Goal: Task Accomplishment & Management: Complete application form

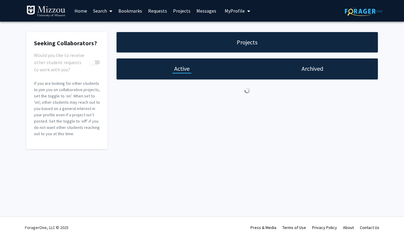
checkbox input "true"
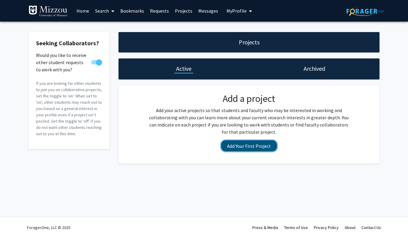
click at [260, 144] on button "Add Your First Project" at bounding box center [249, 146] width 56 height 11
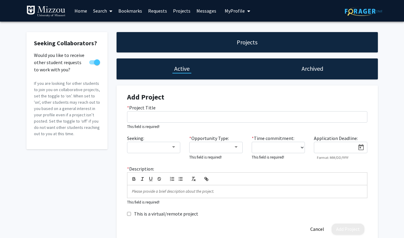
scroll to position [36, 0]
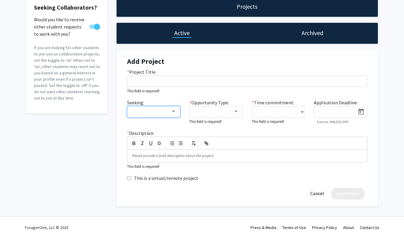
click at [156, 114] on div at bounding box center [151, 111] width 40 height 7
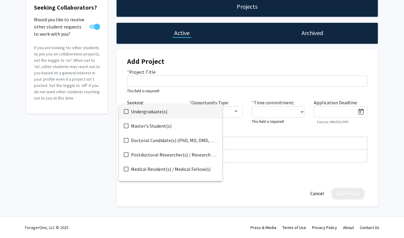
click at [156, 115] on span "Undergraduate(s)" at bounding box center [174, 111] width 86 height 14
click at [234, 92] on div at bounding box center [202, 119] width 404 height 238
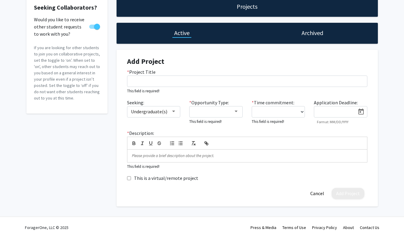
click at [226, 118] on div "* Opportunity Type: This field is required!" at bounding box center [216, 112] width 62 height 26
click at [222, 113] on div at bounding box center [213, 111] width 40 height 7
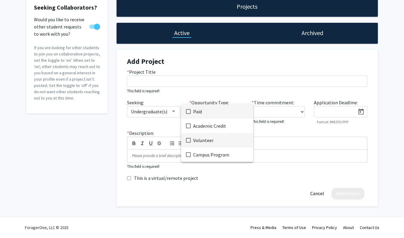
click at [214, 142] on span "Volunteer" at bounding box center [220, 140] width 55 height 14
click at [188, 128] on mat-pseudo-checkbox at bounding box center [188, 126] width 5 height 5
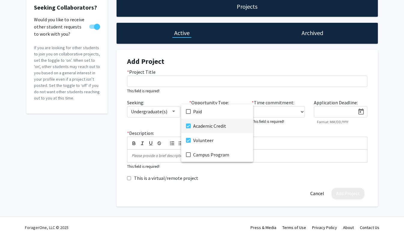
click at [295, 82] on div at bounding box center [202, 119] width 404 height 238
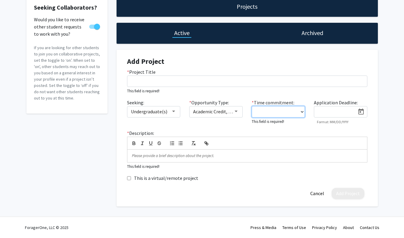
click at [282, 111] on select "0 - 5 hours/week 5 - 10 hours/week 10 - 15 hours/week 15 - 20 hours/week 20 - 3…" at bounding box center [278, 111] width 53 height 11
click at [252, 107] on select "0 - 5 hours/week 5 - 10 hours/week 10 - 15 hours/week 15 - 20 hours/week 20 - 3…" at bounding box center [278, 111] width 53 height 11
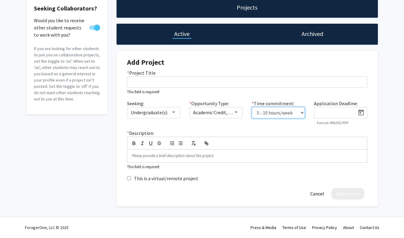
scroll to position [35, 0]
click at [359, 114] on icon "Open calendar" at bounding box center [360, 112] width 7 height 7
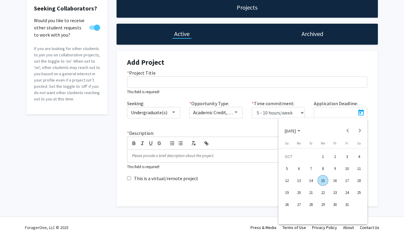
click at [359, 114] on div at bounding box center [202, 119] width 404 height 238
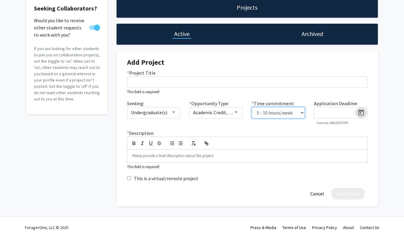
click at [301, 113] on select "0 - 5 hours/week 5 - 10 hours/week 10 - 15 hours/week 15 - 20 hours/week 20 - 3…" at bounding box center [278, 112] width 53 height 11
select select "10 - 15"
click at [252, 107] on select "0 - 5 hours/week 5 - 10 hours/week 10 - 15 hours/week 15 - 20 hours/week 20 - 3…" at bounding box center [278, 112] width 53 height 11
click at [321, 118] on div at bounding box center [340, 112] width 53 height 11
click at [360, 115] on icon "Open calendar" at bounding box center [360, 113] width 5 height 6
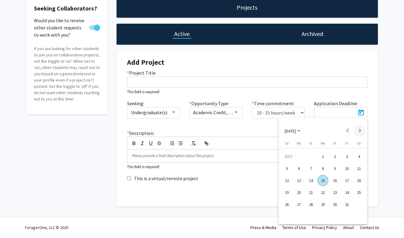
click at [360, 129] on button "Next month" at bounding box center [359, 131] width 12 height 12
click at [348, 195] on div "21" at bounding box center [346, 192] width 11 height 11
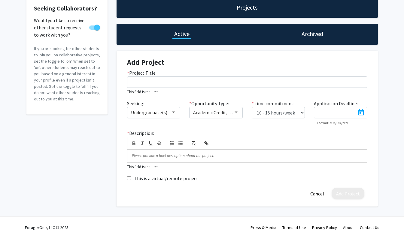
type input "11/21/2025"
click at [200, 154] on p at bounding box center [247, 155] width 231 height 5
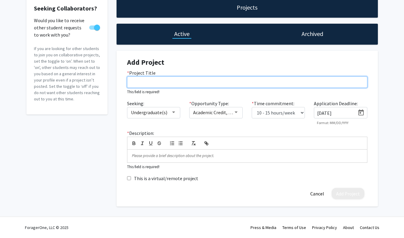
click at [176, 83] on input "* Project Title" at bounding box center [247, 82] width 240 height 11
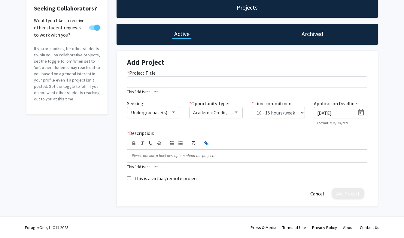
click at [207, 143] on icon "button" at bounding box center [207, 144] width 2 height 2
click at [196, 156] on p at bounding box center [247, 155] width 231 height 5
click at [206, 144] on icon "button" at bounding box center [207, 144] width 2 height 2
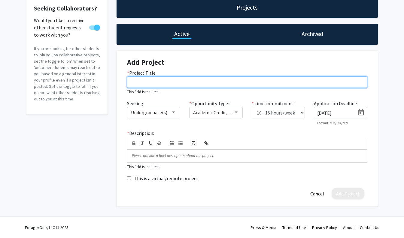
click at [182, 82] on input "* Project Title" at bounding box center [247, 82] width 240 height 11
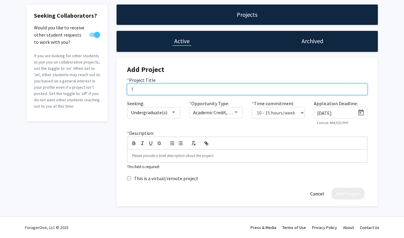
scroll to position [28, 0]
drag, startPoint x: 252, startPoint y: 89, endPoint x: 217, endPoint y: 89, distance: 34.5
click at [217, 89] on input "Transgenerational Effects of Toxic Stress in Daphnia magna" at bounding box center [247, 89] width 240 height 11
click at [246, 90] on input "Transgenerational Effects of Toxic Stress in Daphnia magna" at bounding box center [247, 89] width 240 height 11
click at [256, 88] on input "Transgenerational Effects of Toxic Stress in Daphnia magna" at bounding box center [247, 89] width 240 height 11
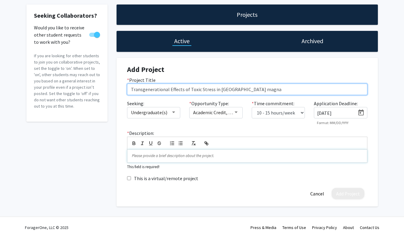
type input "Transgenerational Effects of Toxic Stress in Daphnia magna"
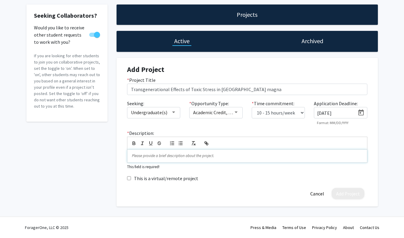
click at [167, 156] on p at bounding box center [247, 155] width 231 height 5
click at [150, 158] on p at bounding box center [247, 155] width 231 height 5
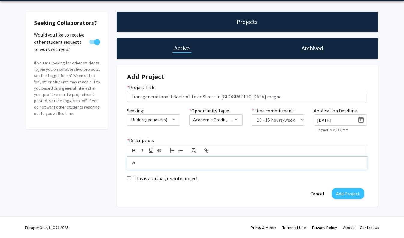
scroll to position [21, 0]
